Goal: Task Accomplishment & Management: Manage account settings

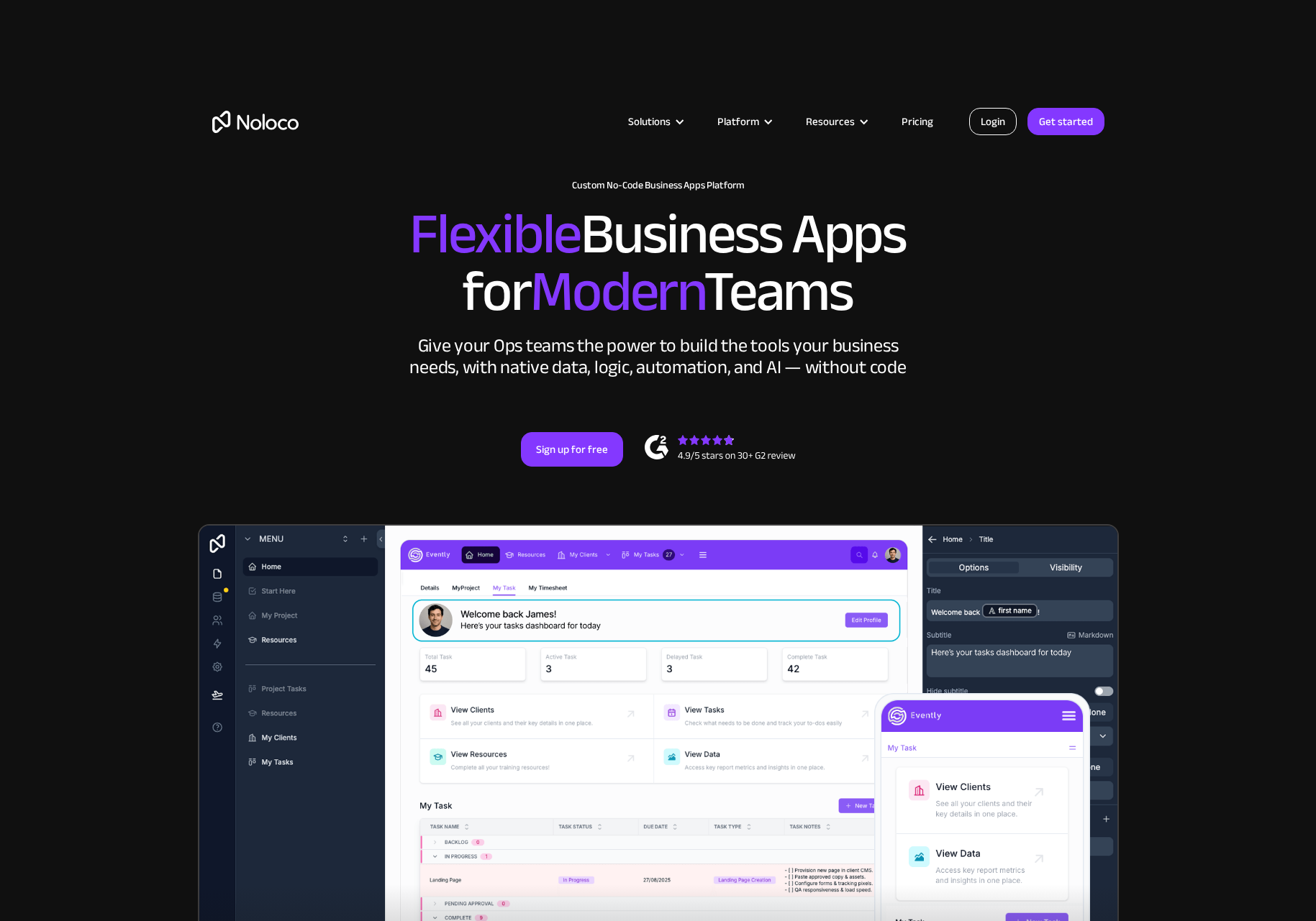
click at [1000, 122] on link "Login" at bounding box center [993, 121] width 47 height 27
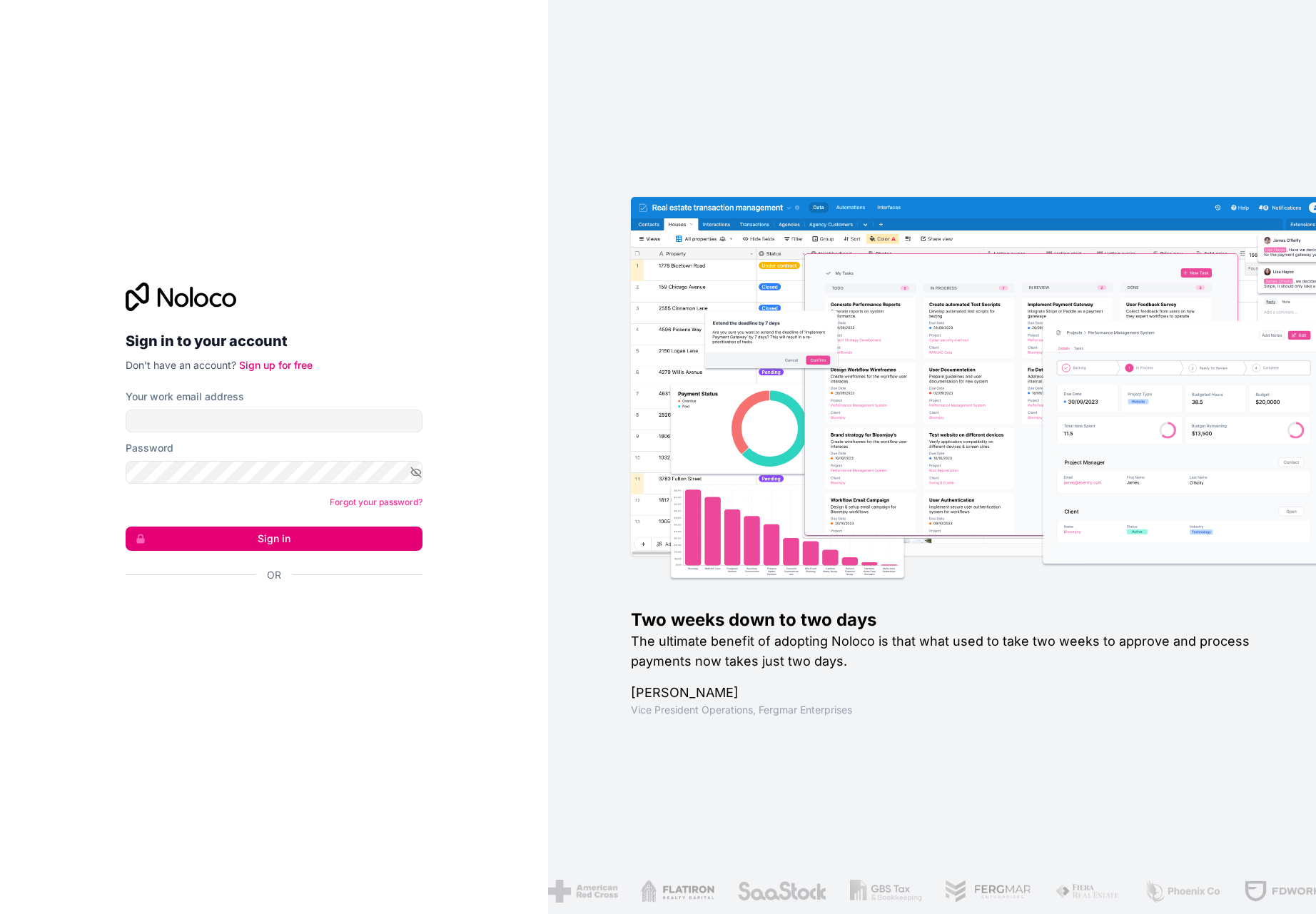
click at [301, 435] on form "Your work email address Password Forgot your password? Sign in Or" at bounding box center [275, 511] width 297 height 243
click at [301, 428] on input "Your work email address" at bounding box center [275, 420] width 297 height 23
type input "goumeziane.matthieu"
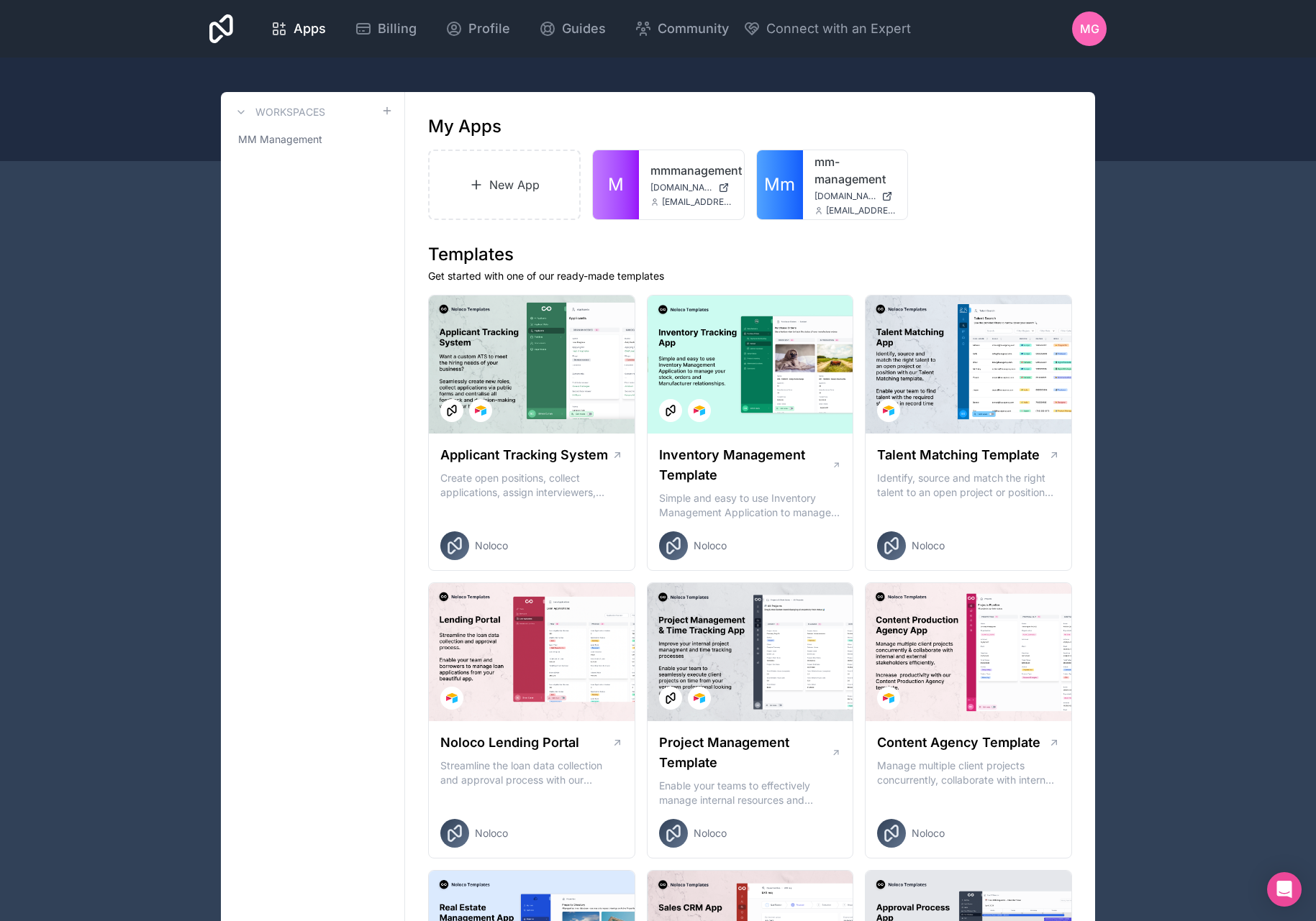
click at [0, 0] on icon at bounding box center [0, 0] width 0 height 0
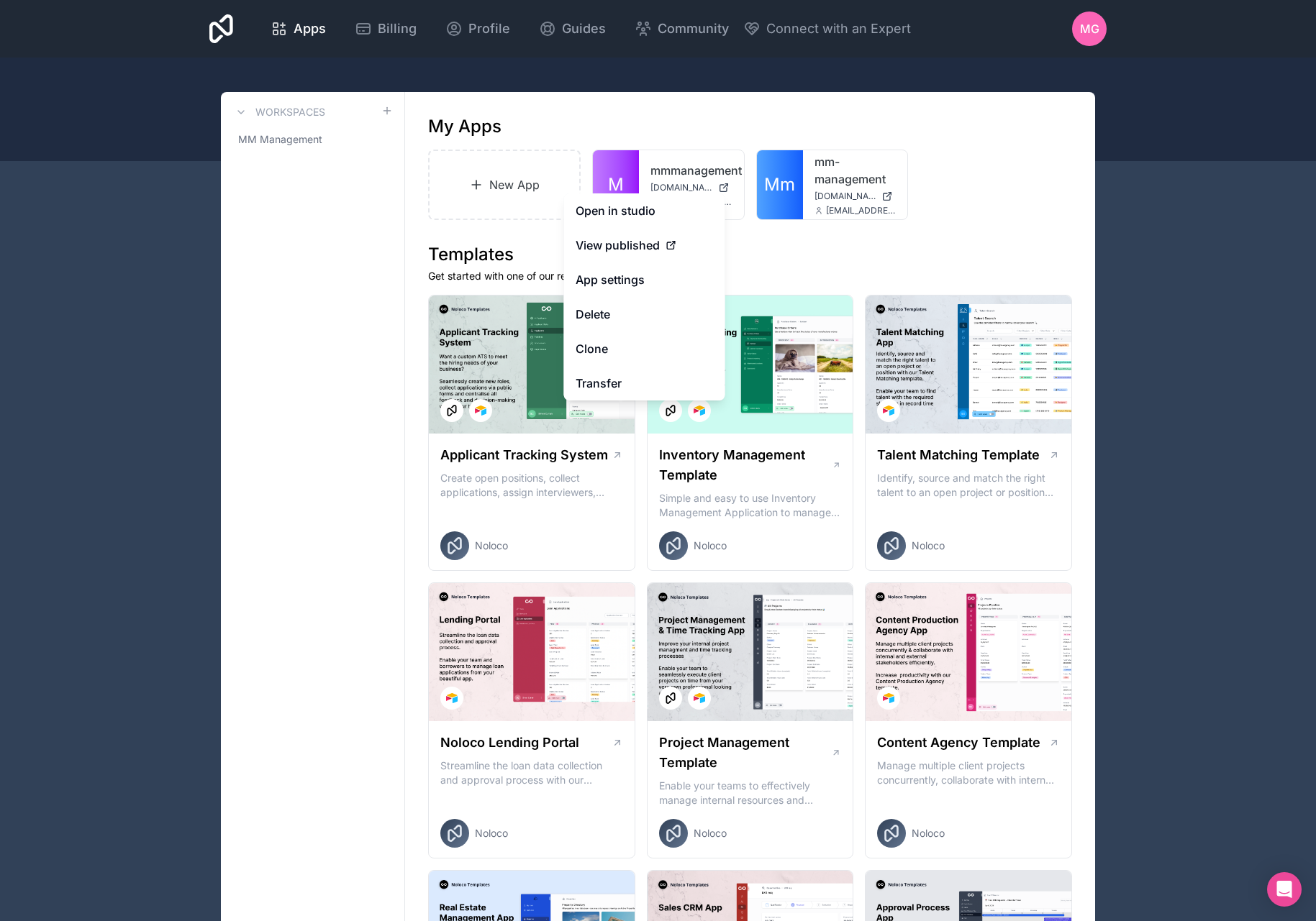
click at [617, 283] on link "App settings" at bounding box center [645, 280] width 161 height 35
